Goal: Check status

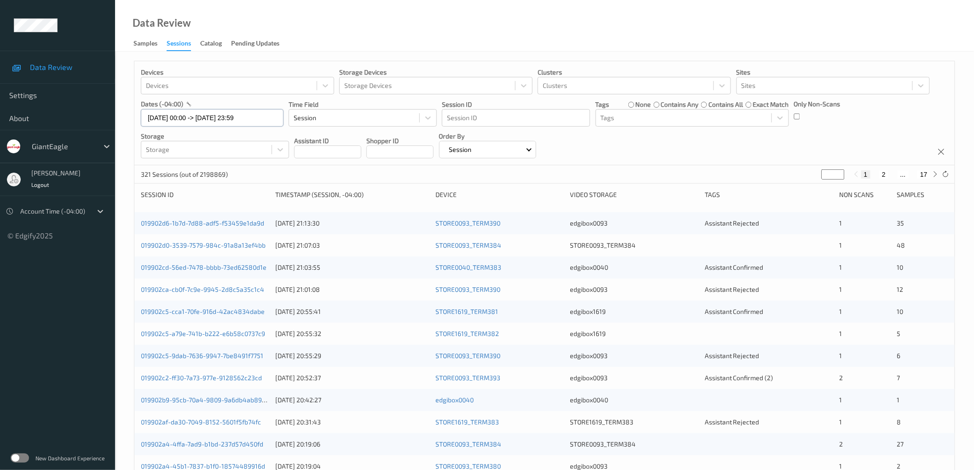
click at [217, 121] on input "31/08/2025 00:00 -> 31/08/2025 23:59" at bounding box center [212, 117] width 143 height 17
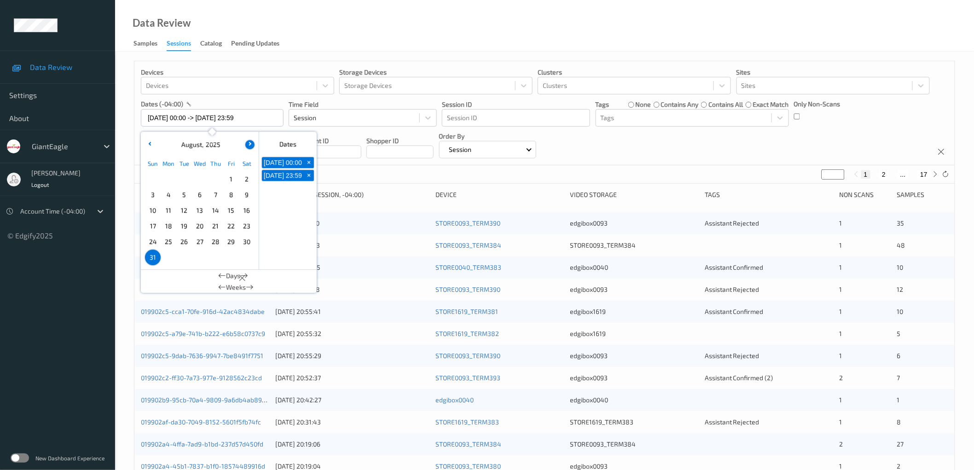
click at [254, 144] on button "button" at bounding box center [249, 144] width 9 height 9
click at [168, 179] on span "1" at bounding box center [168, 179] width 13 height 13
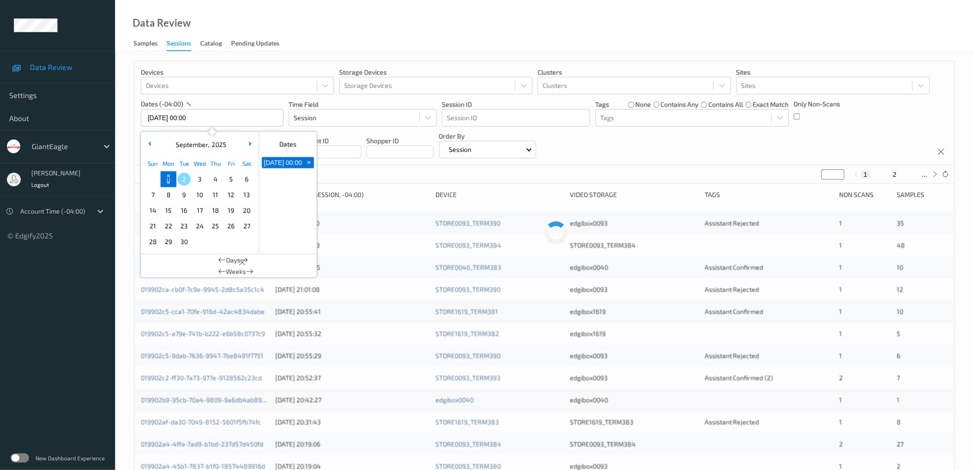
click at [168, 179] on span "1" at bounding box center [168, 179] width 13 height 13
type input "01/09/2025 00:00 -> 01/09/2025 23:59"
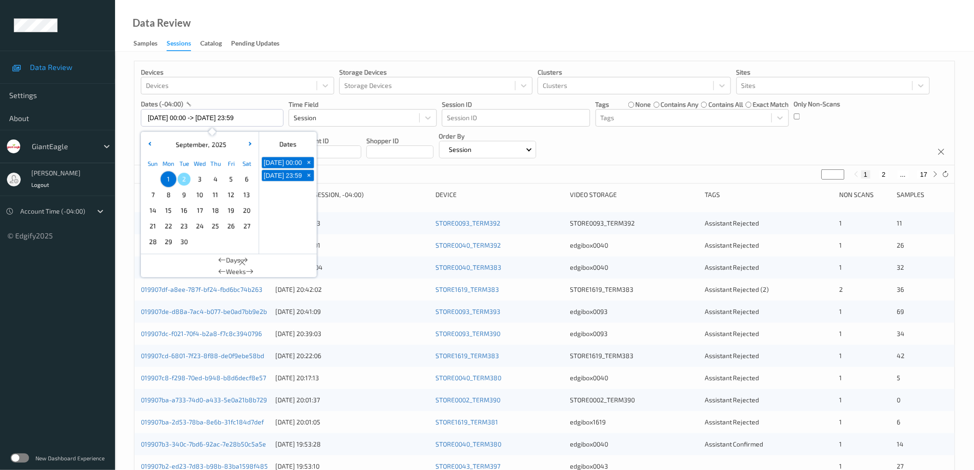
click at [719, 147] on div "Devices Devices Storage Devices Storage Devices Clusters Clusters Sites Sites d…" at bounding box center [544, 113] width 820 height 104
click at [212, 119] on input "01/09/2025 00:00 -> 01/09/2025 23:59" at bounding box center [212, 117] width 143 height 17
